Goal: Task Accomplishment & Management: Use online tool/utility

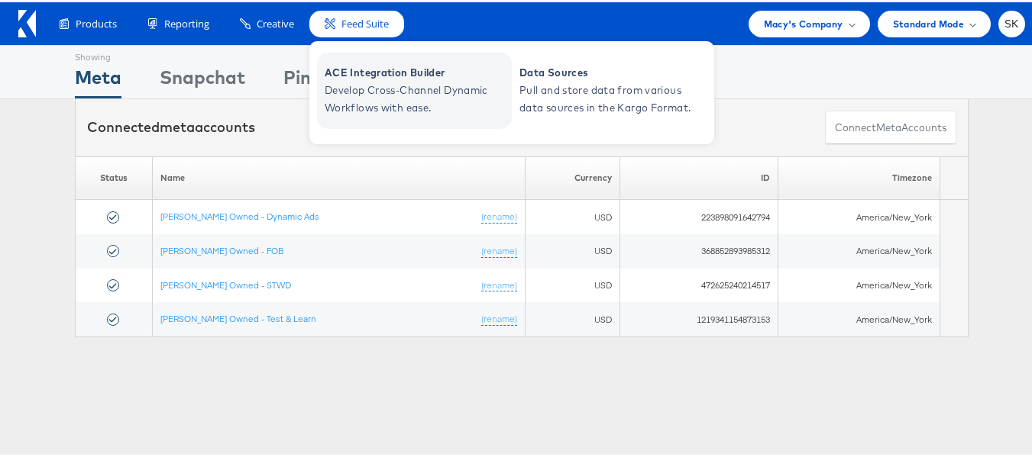
click at [381, 96] on span "Develop Cross-Channel Dynamic Workflows with ease." at bounding box center [416, 96] width 183 height 35
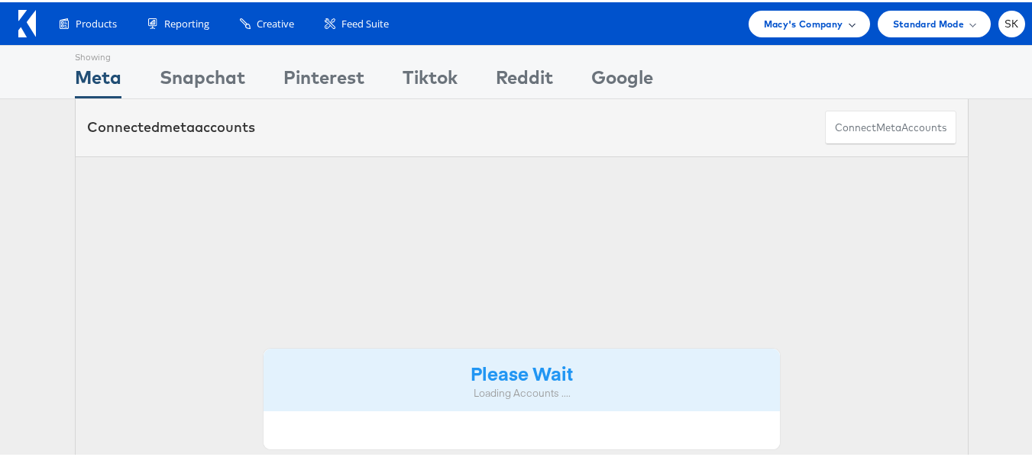
click at [815, 21] on span "Macy's Company" at bounding box center [803, 22] width 79 height 16
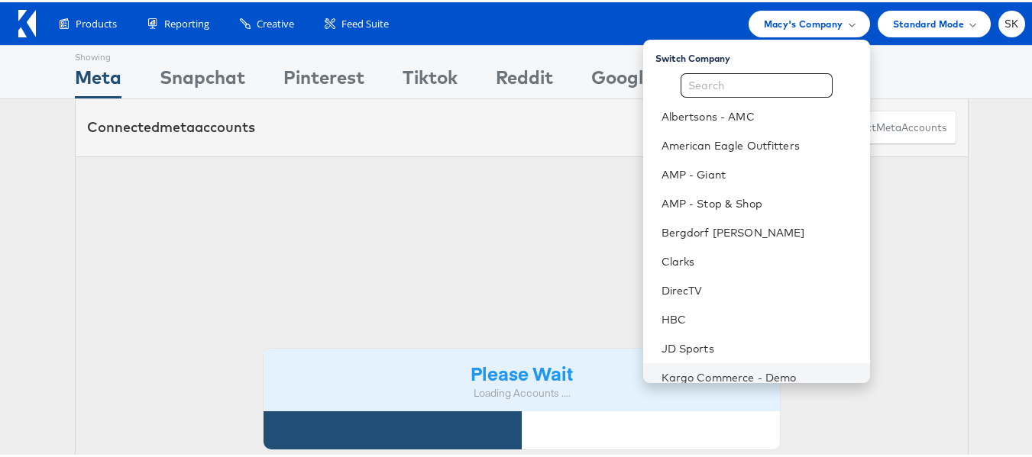
scroll to position [247, 0]
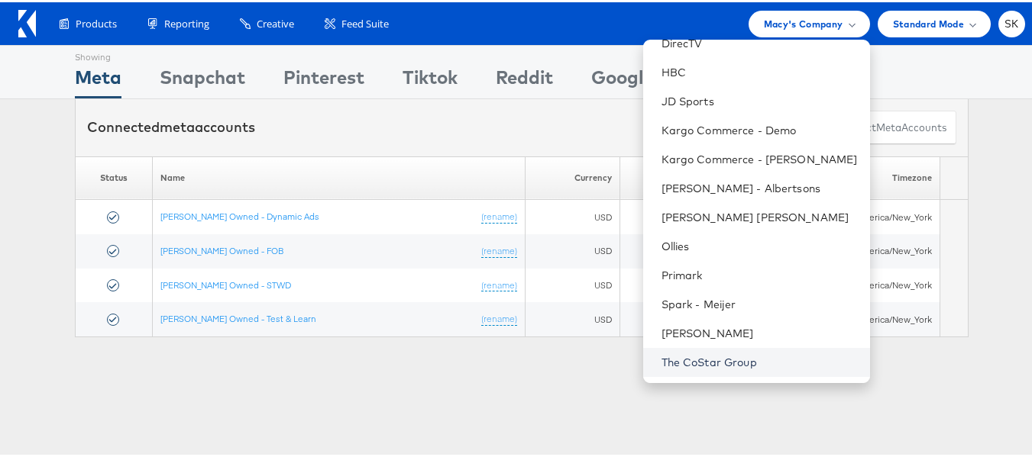
click at [694, 357] on link "The CoStar Group" at bounding box center [759, 360] width 196 height 15
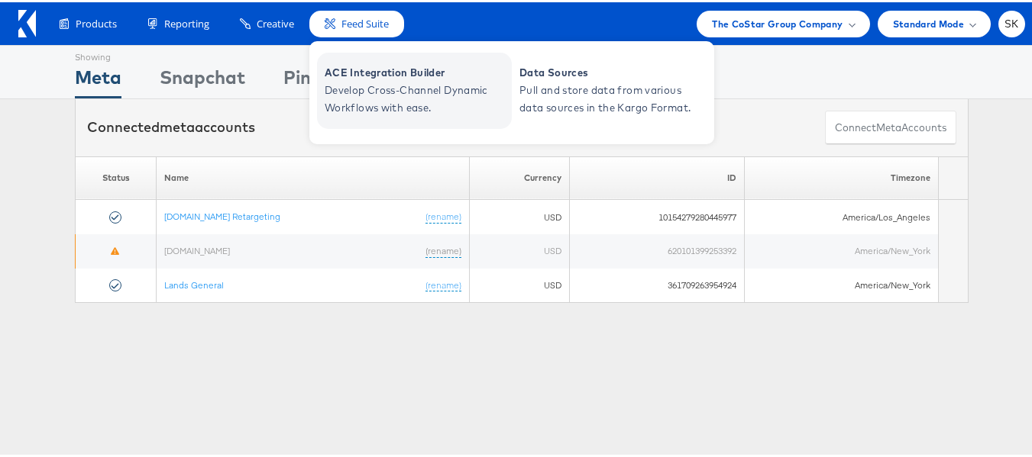
click at [381, 67] on span "ACE Integration Builder" at bounding box center [416, 71] width 183 height 18
